Goal: Find specific page/section: Find specific page/section

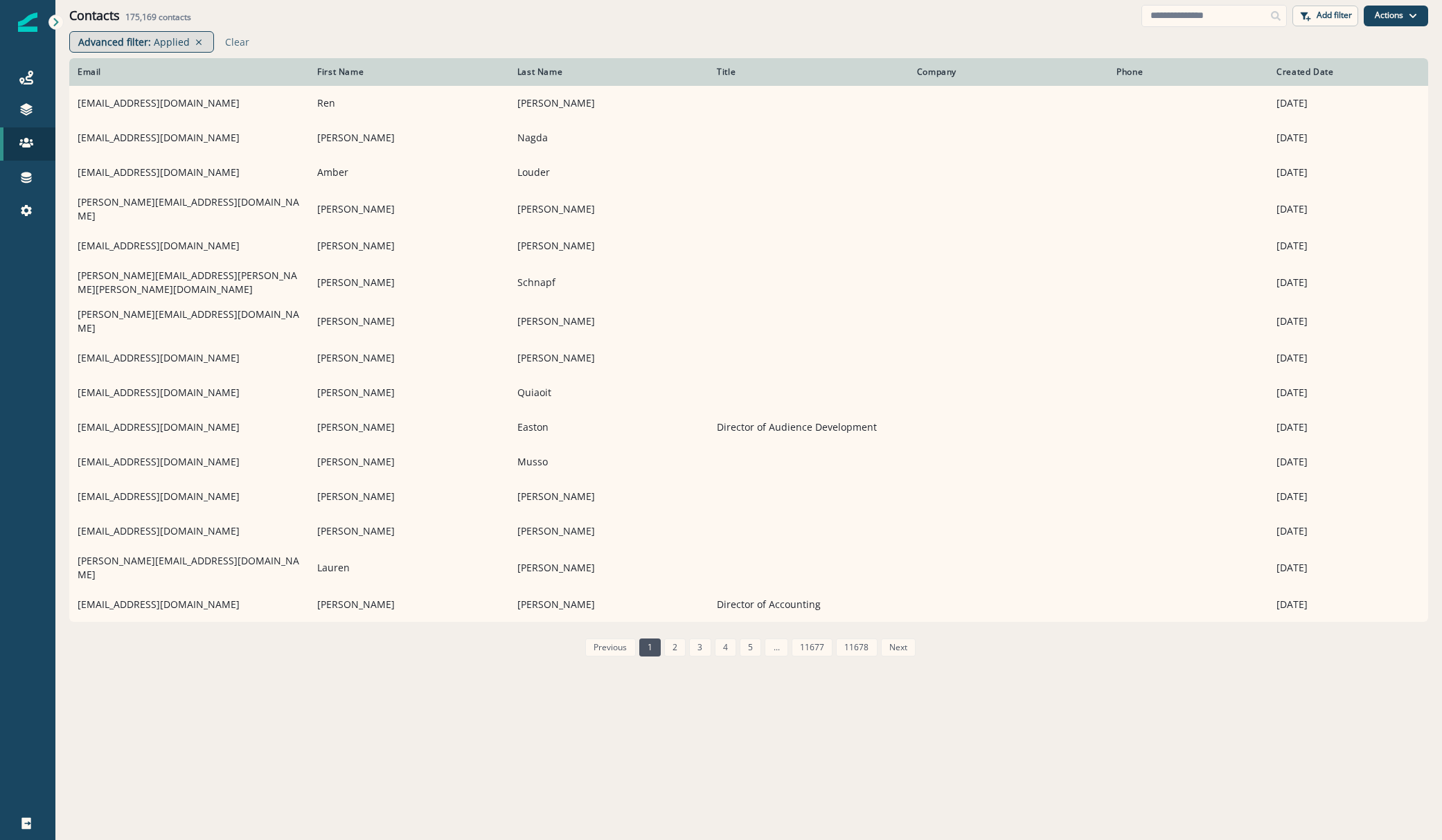
click at [155, 42] on p "Applied" at bounding box center [171, 42] width 36 height 15
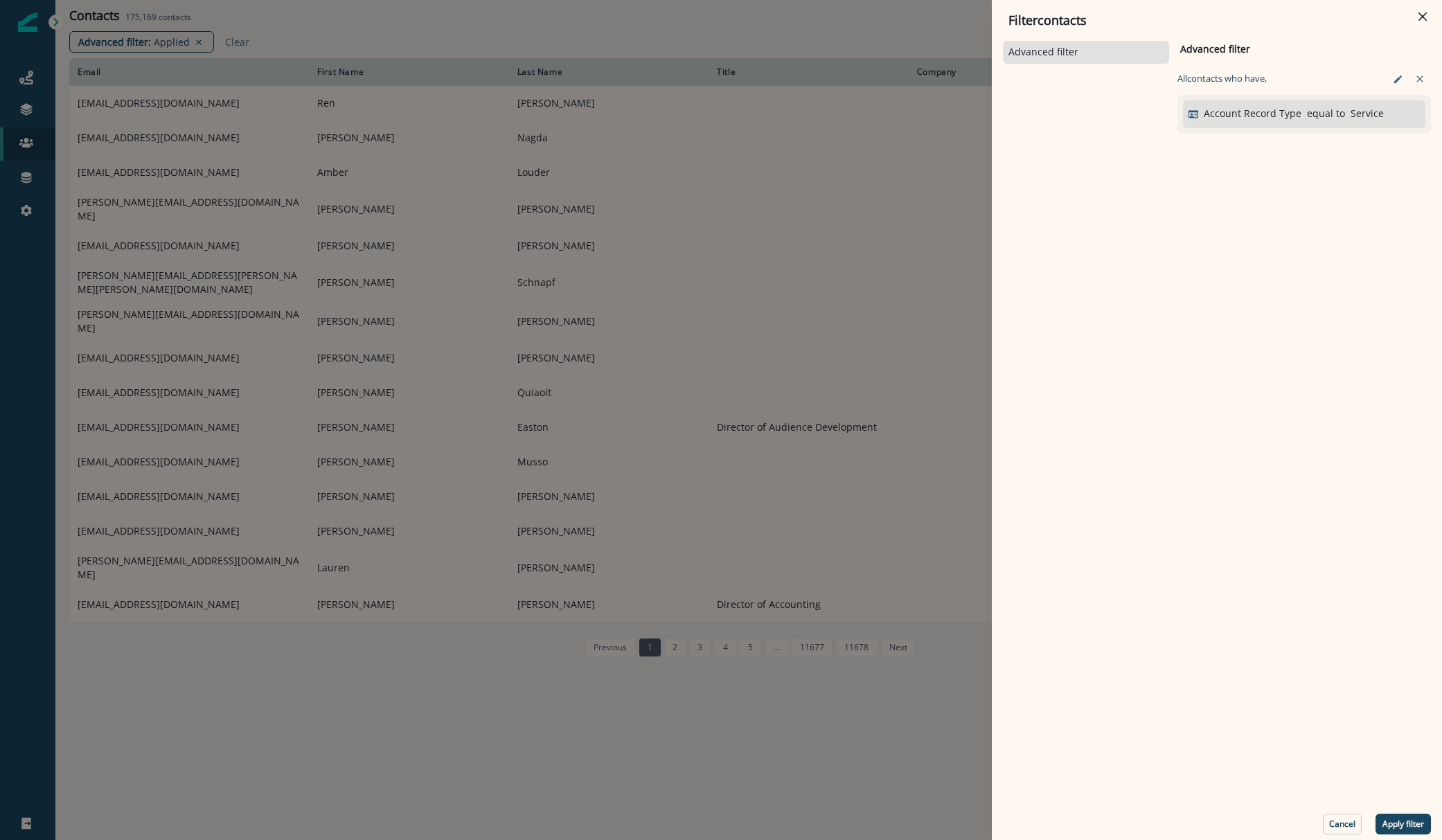
click at [1228, 496] on div "Advanced filter Advanced filter Clear All contact s who have, Account Record Ty…" at bounding box center [1217, 437] width 428 height 797
click at [160, 93] on div "Filter contacts Advanced filter Advanced filter Clear All contact s who have, A…" at bounding box center [721, 420] width 1442 height 840
click at [160, 93] on td "wrbressinck@icloud.com" at bounding box center [189, 103] width 240 height 34
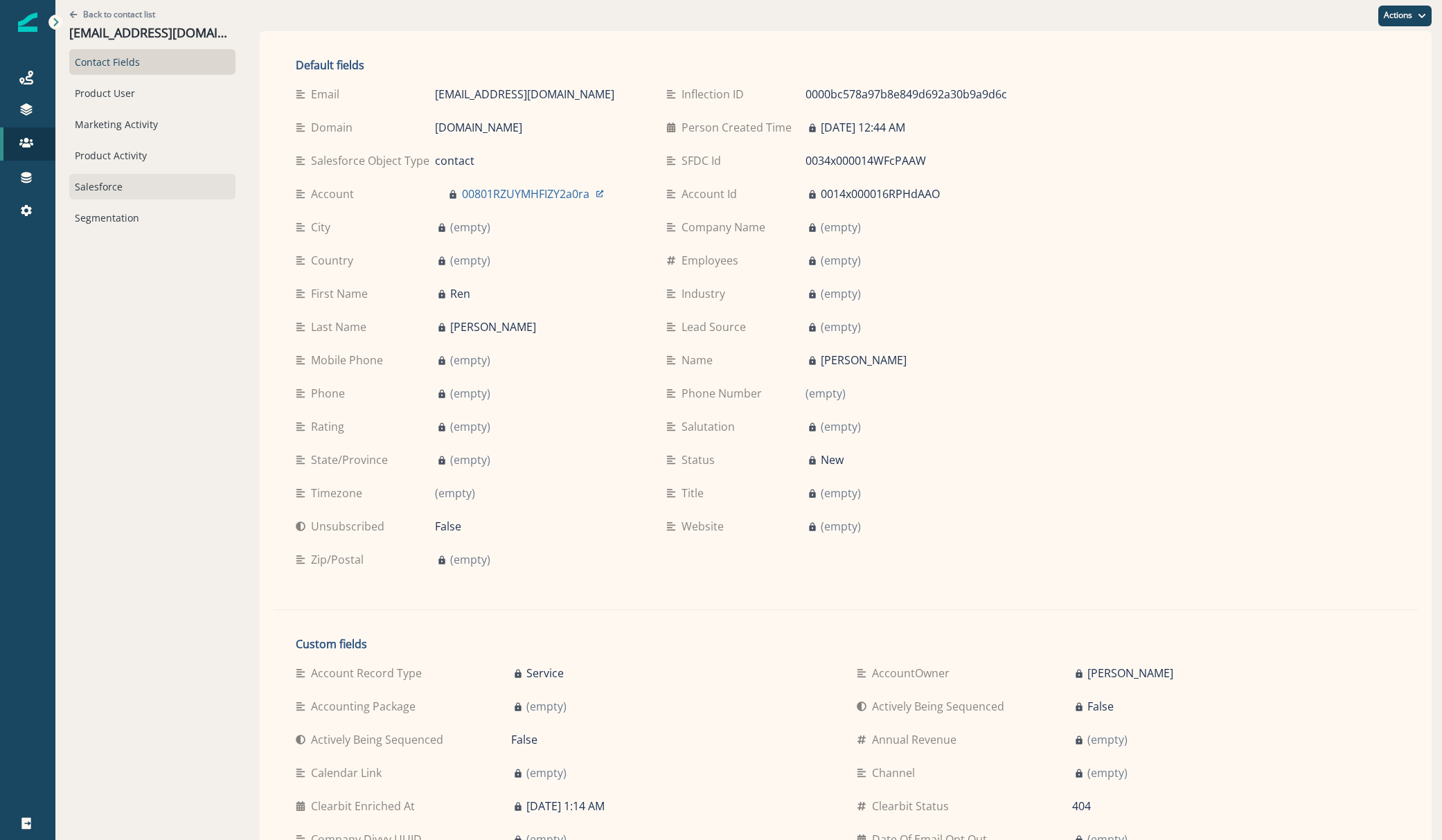
click at [130, 183] on div "Salesforce" at bounding box center [153, 186] width 167 height 25
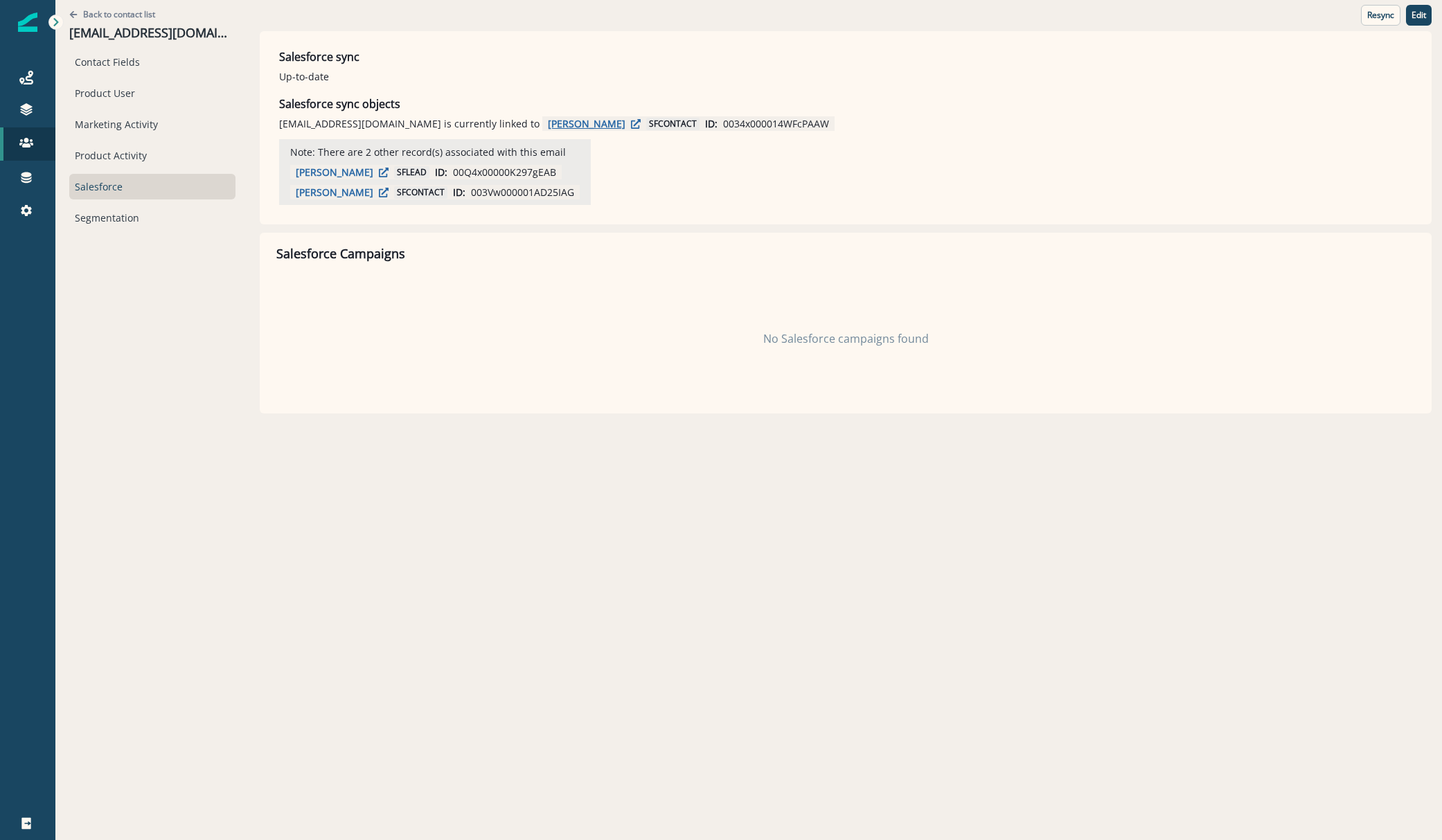
click at [548, 128] on p "Ren bressinck" at bounding box center [586, 123] width 78 height 13
click at [324, 195] on p "Ren bressinck" at bounding box center [334, 192] width 78 height 13
